Goal: Task Accomplishment & Management: Manage account settings

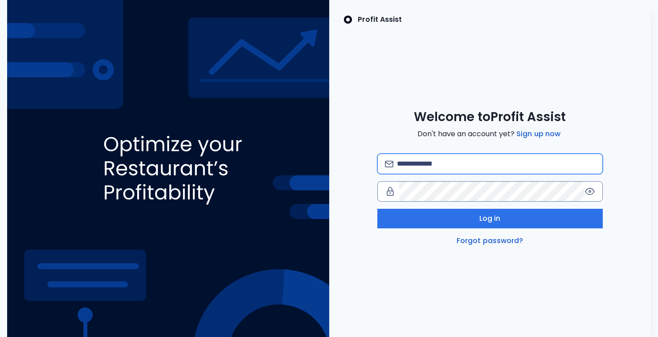
click at [439, 166] on input "email" at bounding box center [496, 164] width 198 height 20
type input "**********"
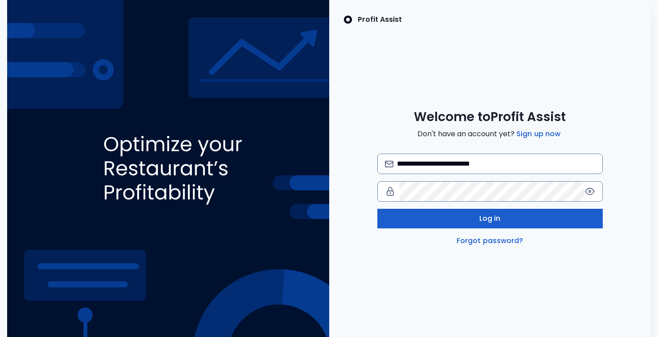
click at [478, 223] on button "Log in" at bounding box center [491, 219] width 226 height 20
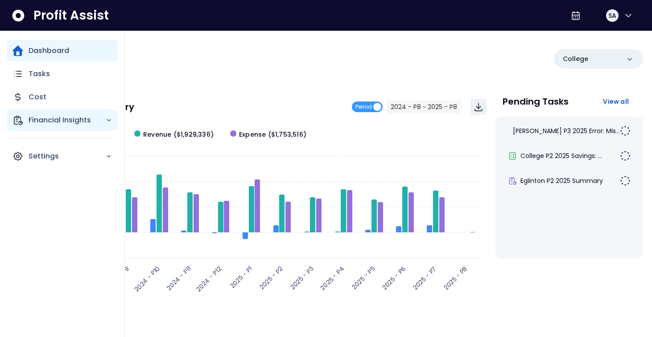
click at [107, 120] on icon "Main navigation" at bounding box center [109, 120] width 6 height 6
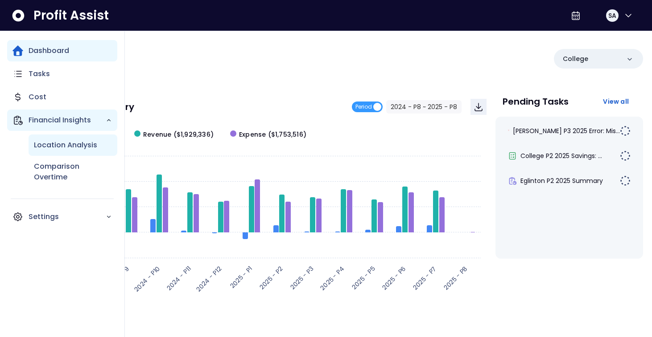
click at [71, 146] on p "Location Analysis" at bounding box center [65, 145] width 63 height 11
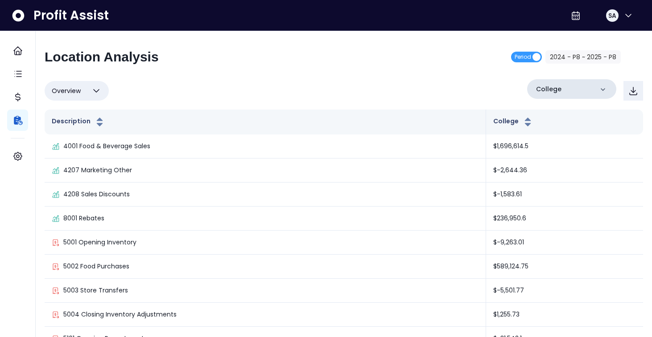
click at [601, 88] on icon at bounding box center [602, 89] width 9 height 9
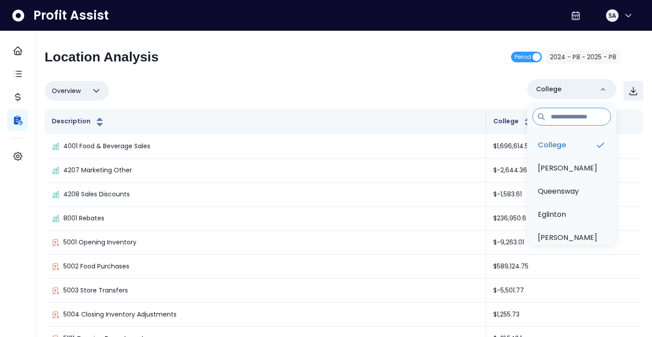
click at [415, 83] on div "Overview Overview % of cost % of sales % of budget ******** [GEOGRAPHIC_DATA] […" at bounding box center [344, 90] width 598 height 23
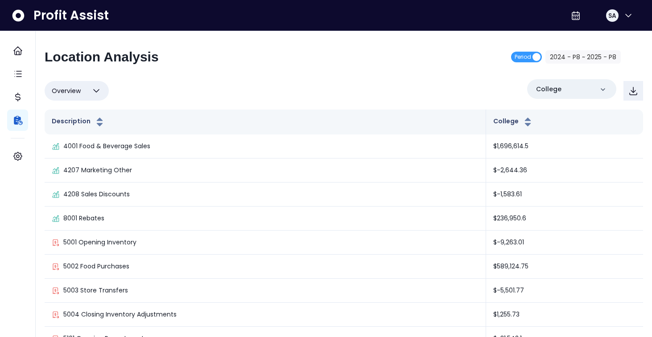
click at [96, 90] on icon "button" at bounding box center [96, 91] width 11 height 11
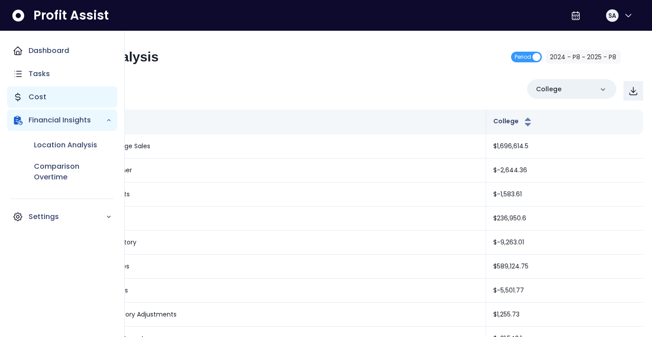
click at [39, 97] on p "Cost" at bounding box center [38, 97] width 18 height 11
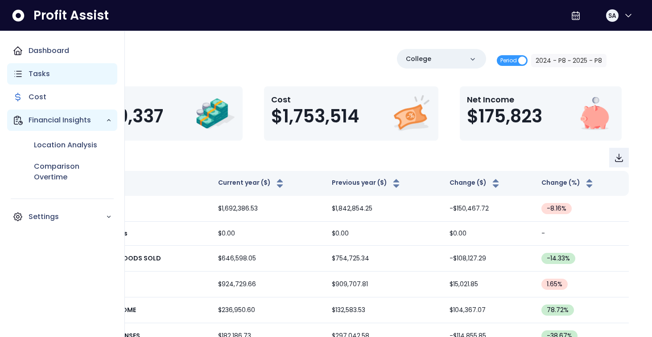
click at [42, 75] on p "Tasks" at bounding box center [39, 74] width 21 height 11
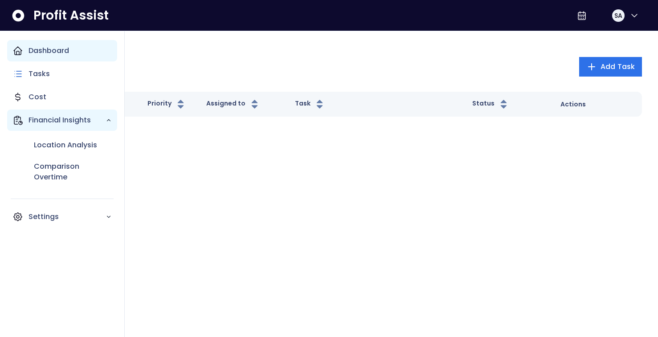
click at [57, 52] on p "Dashboard" at bounding box center [49, 50] width 41 height 11
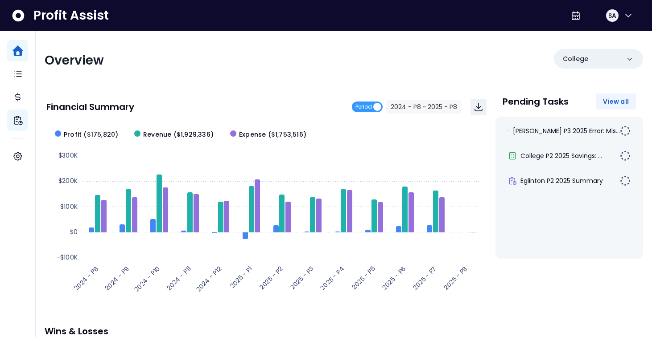
click at [615, 100] on span "View all" at bounding box center [616, 101] width 26 height 9
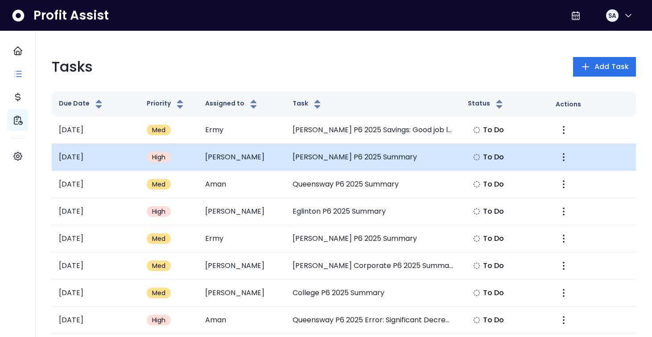
click at [159, 157] on span "High" at bounding box center [159, 157] width 14 height 9
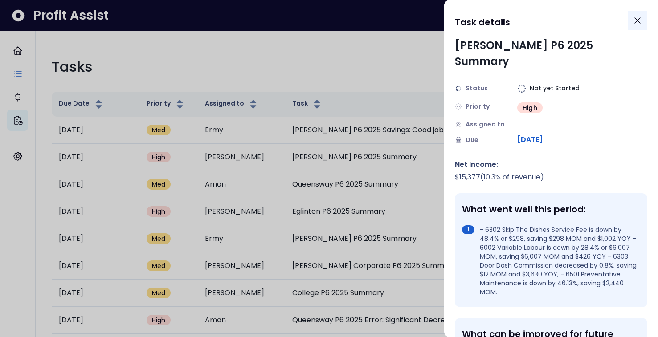
click at [639, 21] on icon "Close" at bounding box center [638, 20] width 11 height 11
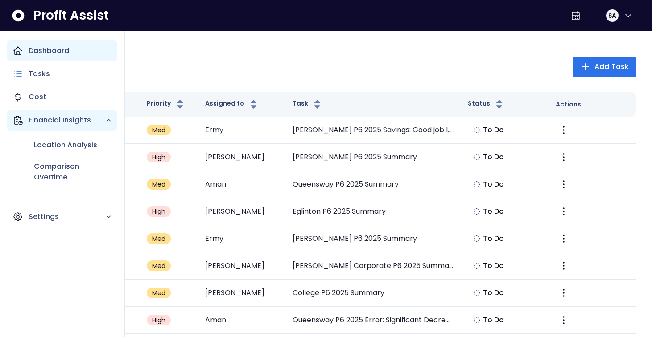
click at [25, 52] on div "Dashboard" at bounding box center [62, 50] width 110 height 21
